Goal: Navigation & Orientation: Find specific page/section

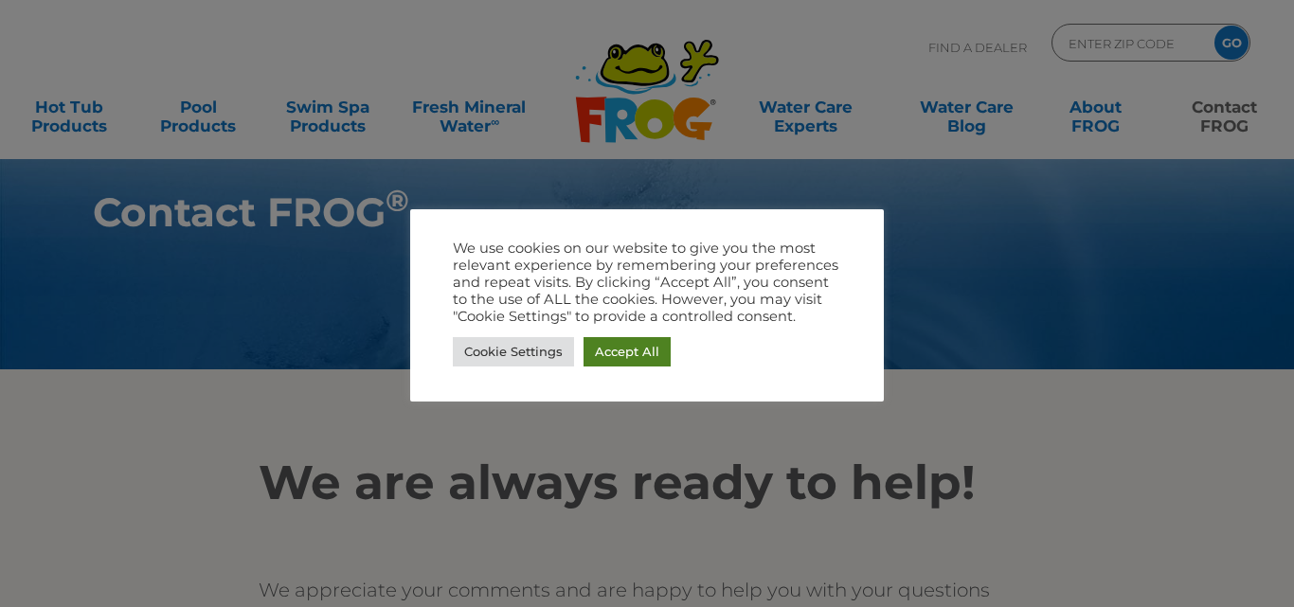
click at [648, 345] on link "Accept All" at bounding box center [627, 351] width 87 height 29
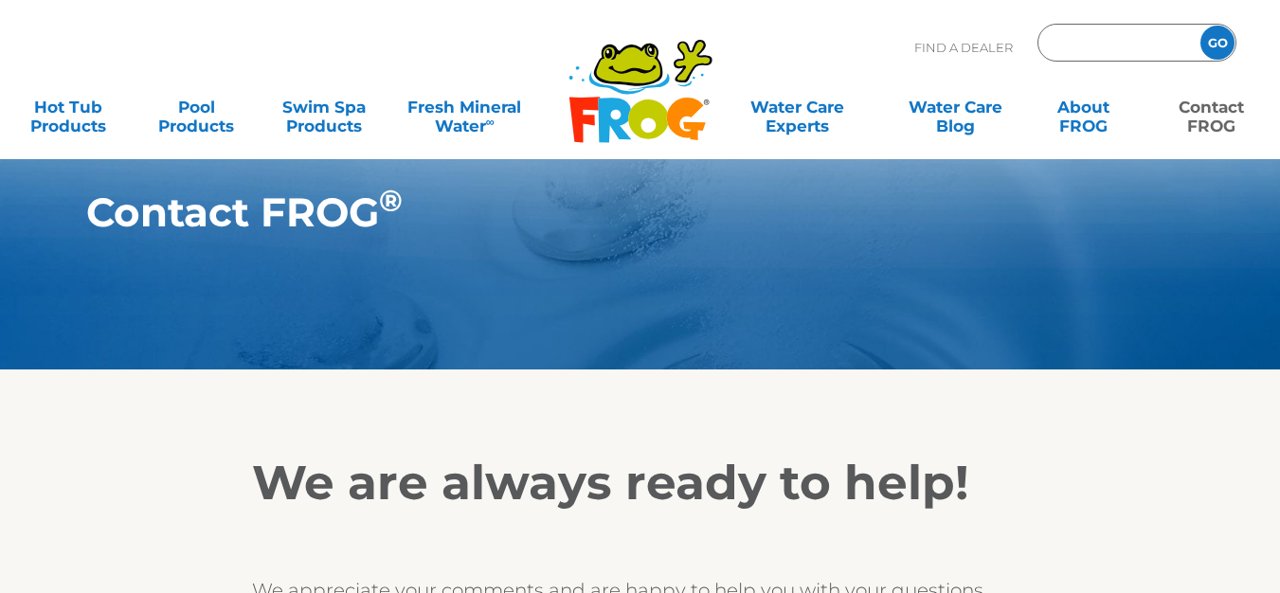
click at [1093, 55] on input "Zip Code Form" at bounding box center [1117, 42] width 128 height 27
type input "ENTER ZIP CODE"
click at [1070, 43] on input "Zip Code Form" at bounding box center [1117, 42] width 128 height 27
type input "ENTER ZIP CODE"
type input "10001"
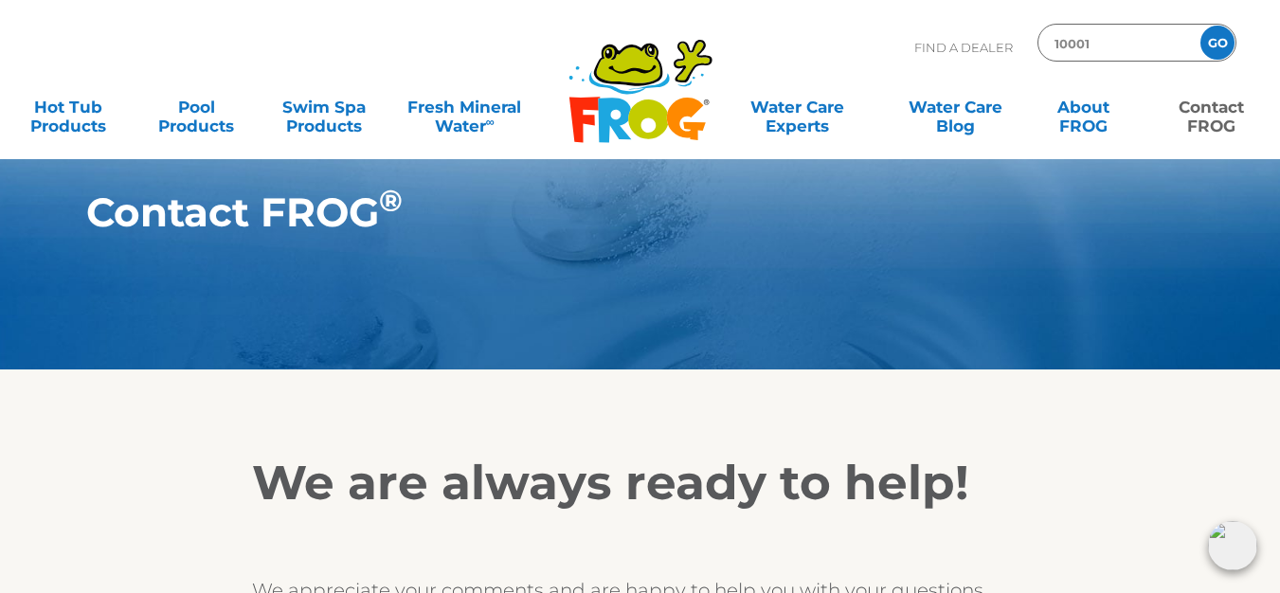
click at [1221, 38] on input "GO" at bounding box center [1217, 43] width 34 height 34
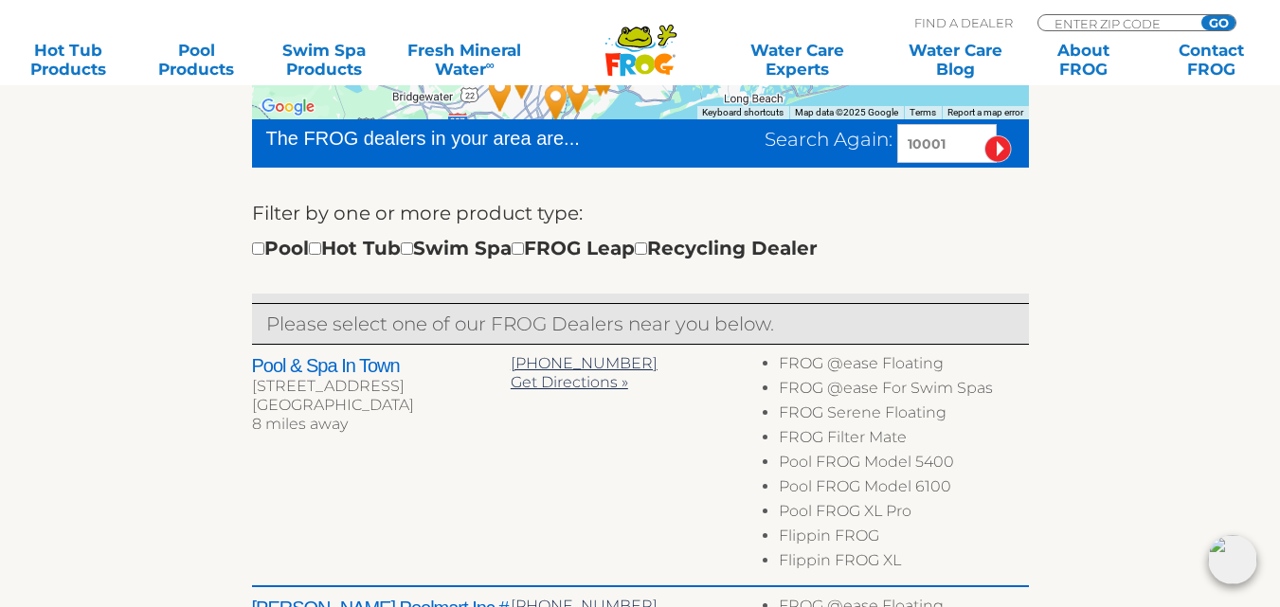
scroll to position [552, 0]
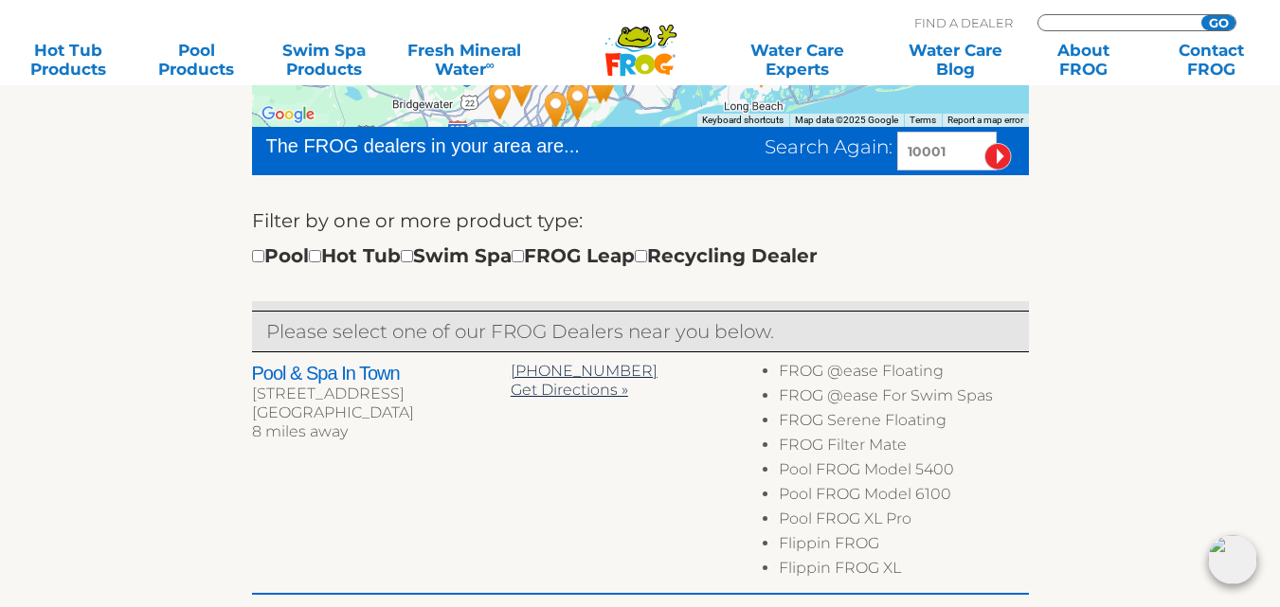
click at [1157, 24] on input "Zip Code Form" at bounding box center [1117, 23] width 128 height 16
type input "10001"
click at [1209, 22] on input "GO" at bounding box center [1218, 22] width 34 height 15
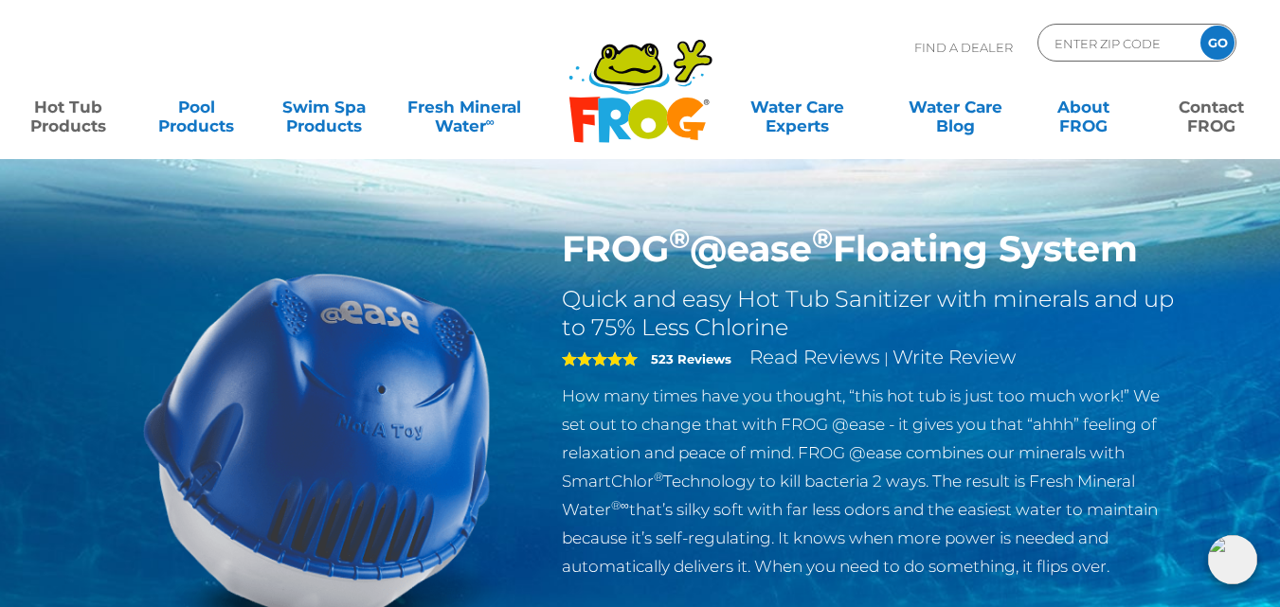
click at [1194, 111] on link "Contact FROG" at bounding box center [1211, 107] width 99 height 38
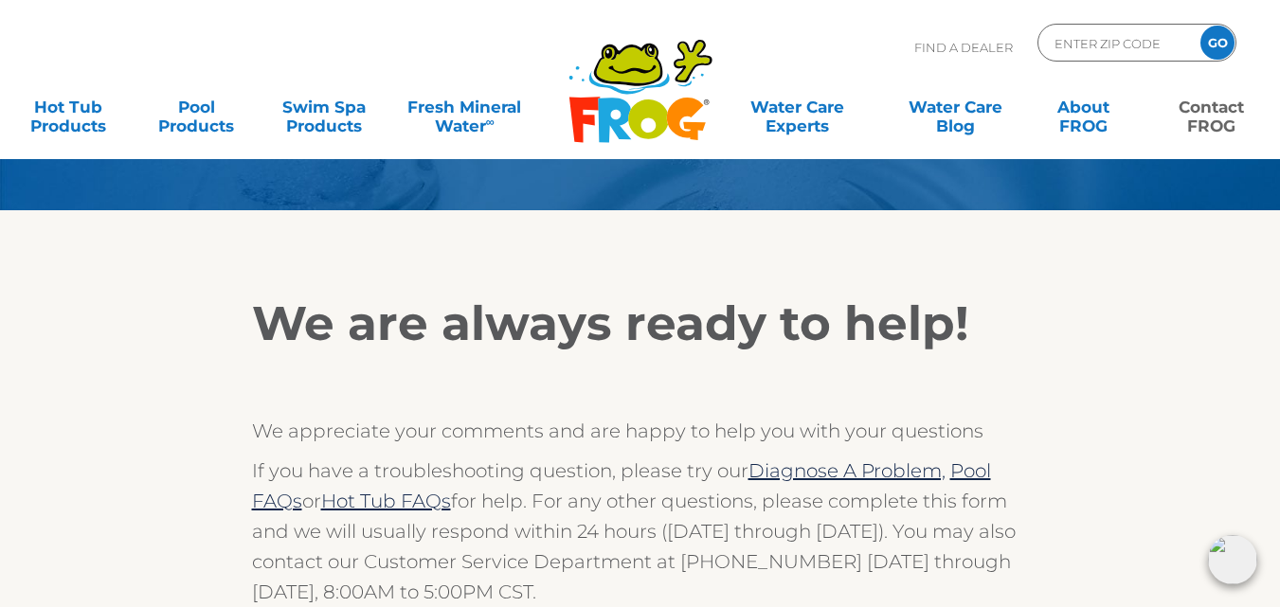
scroll to position [148, 0]
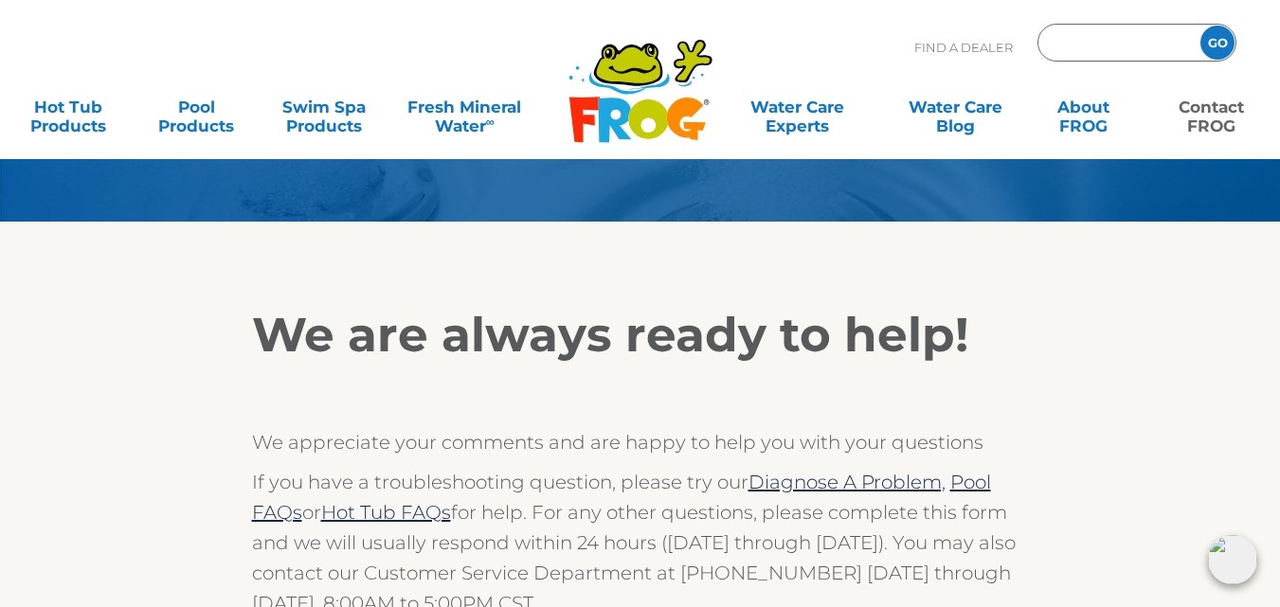
click at [1082, 39] on input "Zip Code Form" at bounding box center [1117, 42] width 128 height 27
type input "10001"
click at [1215, 45] on input "GO" at bounding box center [1217, 43] width 34 height 34
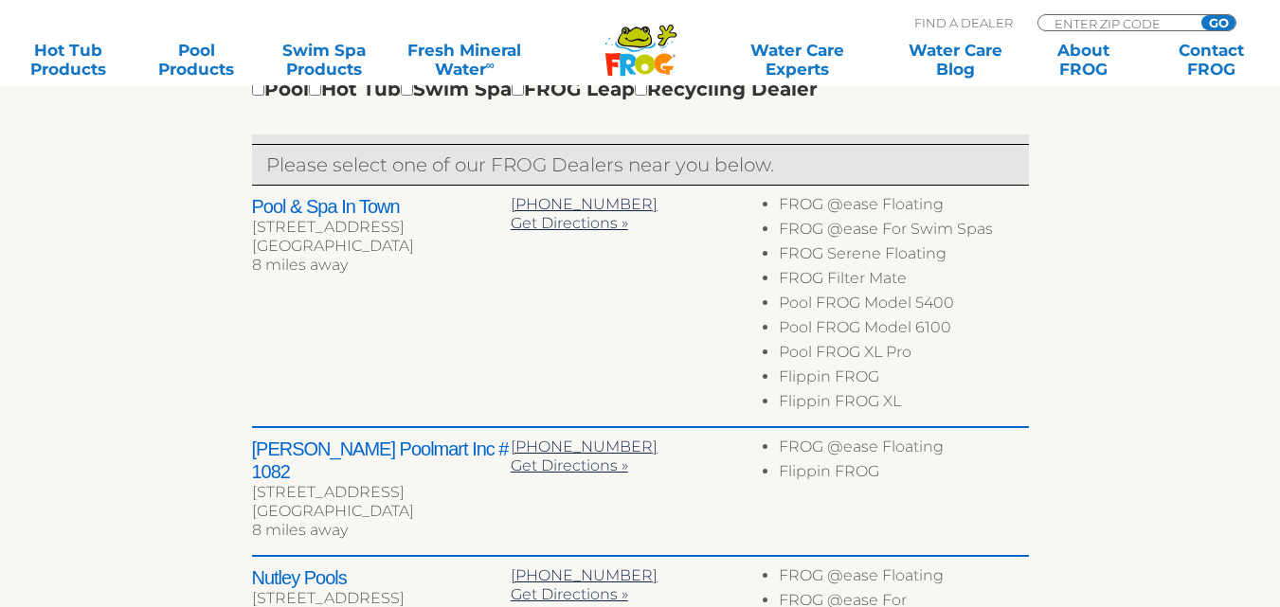
scroll to position [722, 0]
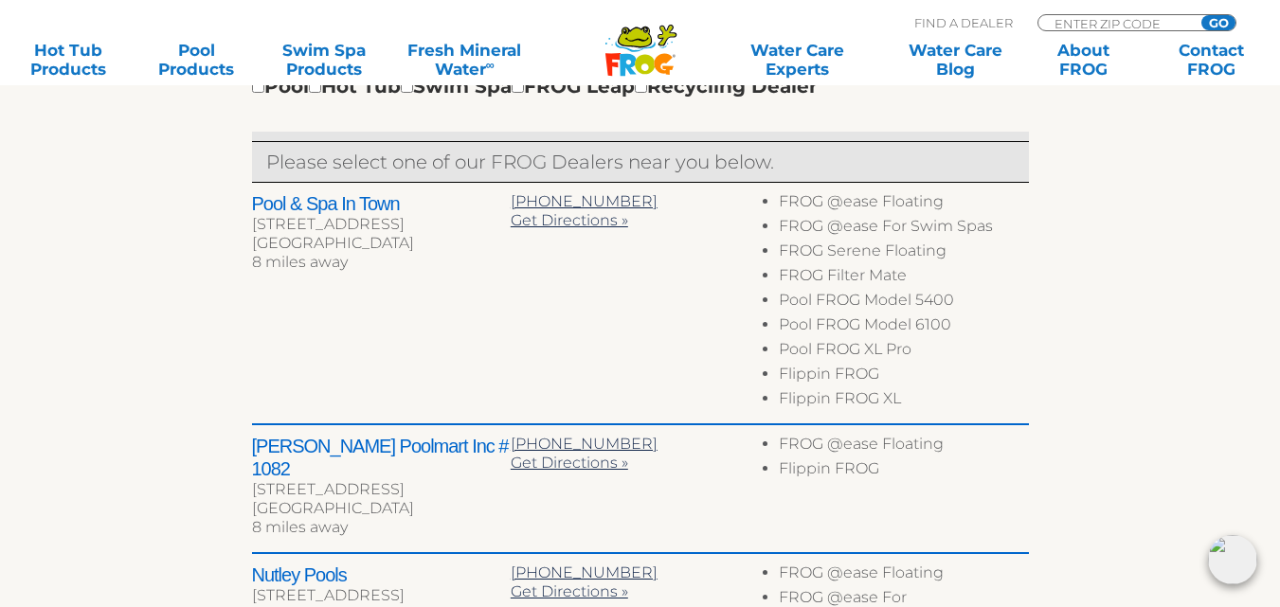
click at [1119, 366] on div "← Move left → Move right ↑ Move up ↓ Move down + Zoom in - Zoom out Home Jump l…" at bounding box center [640, 408] width 1165 height 1329
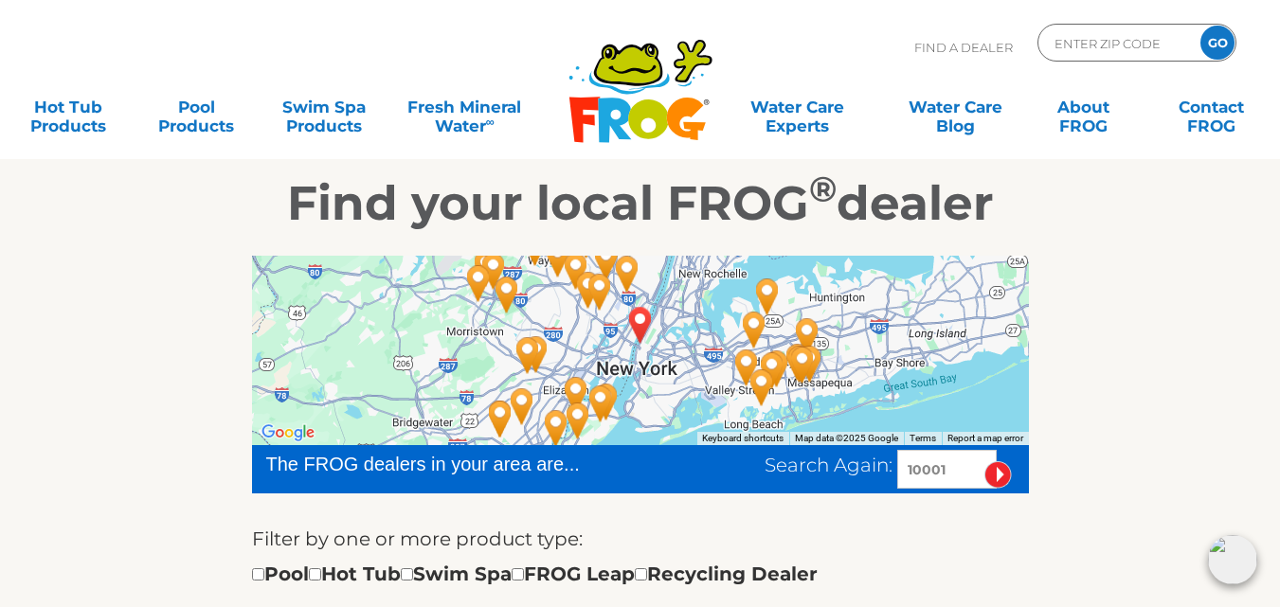
scroll to position [0, 0]
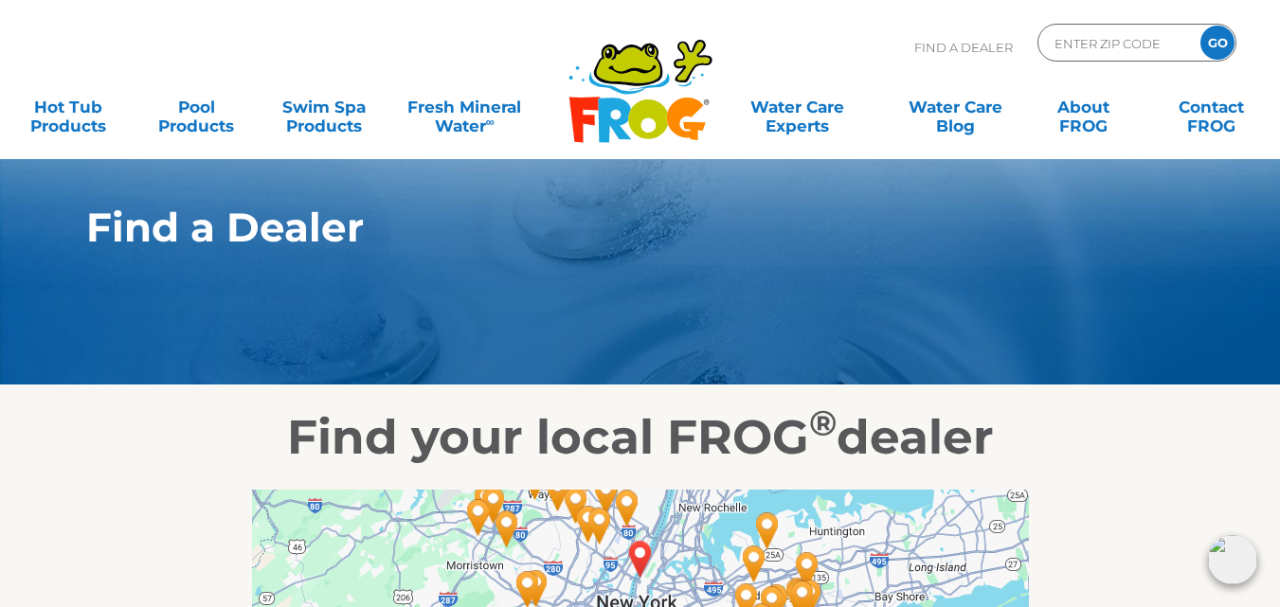
click at [1119, 366] on section "Find a Dealer" at bounding box center [640, 193] width 1280 height 384
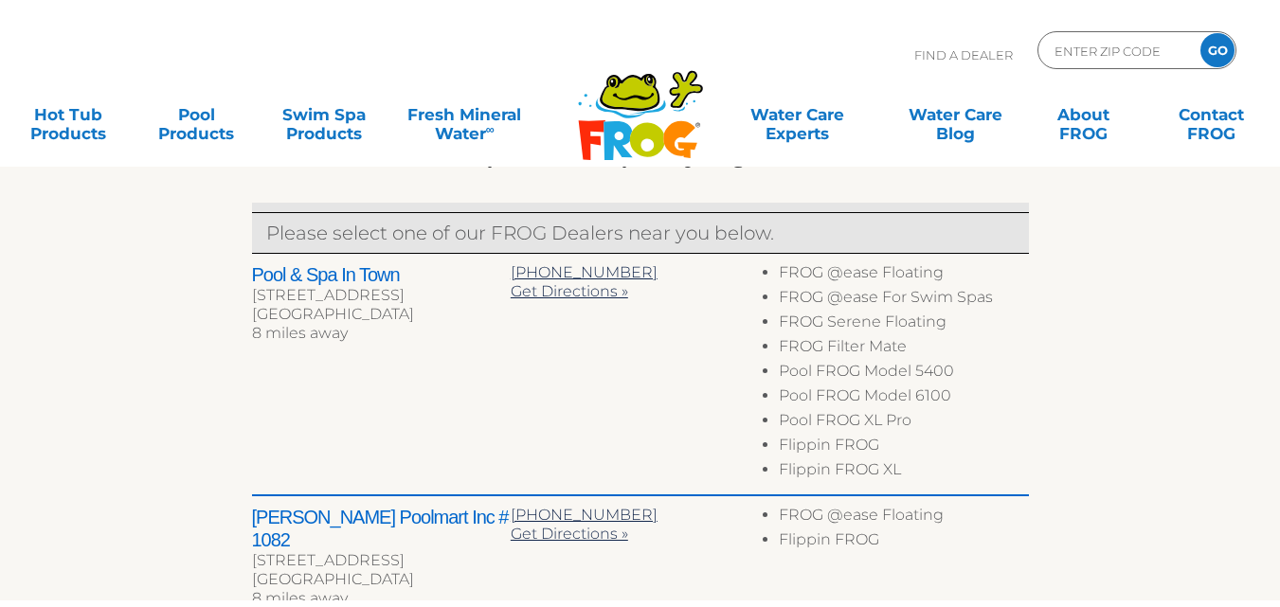
scroll to position [689, 0]
